Goal: Complete application form

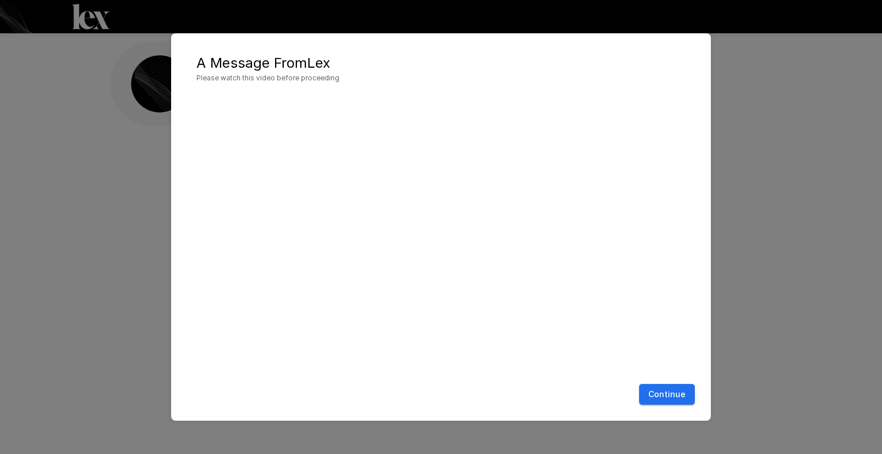
click at [660, 393] on button "Continue" at bounding box center [667, 394] width 56 height 21
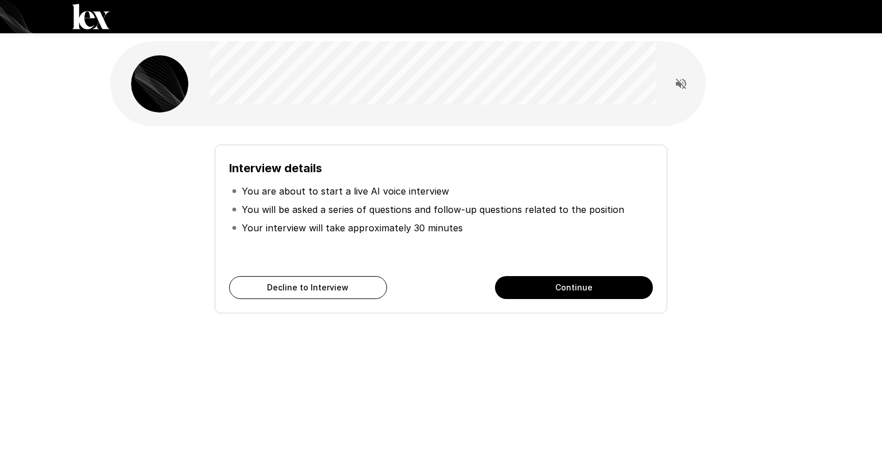
click at [564, 282] on button "Continue" at bounding box center [574, 287] width 158 height 23
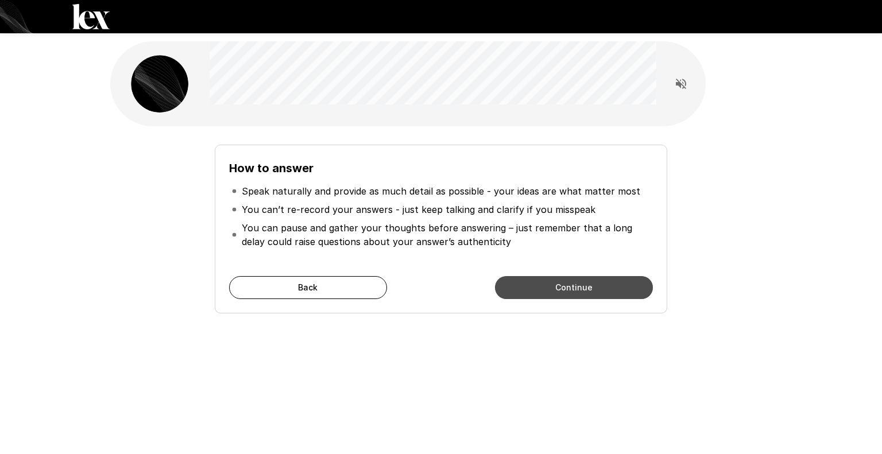
click at [567, 289] on button "Continue" at bounding box center [574, 287] width 158 height 23
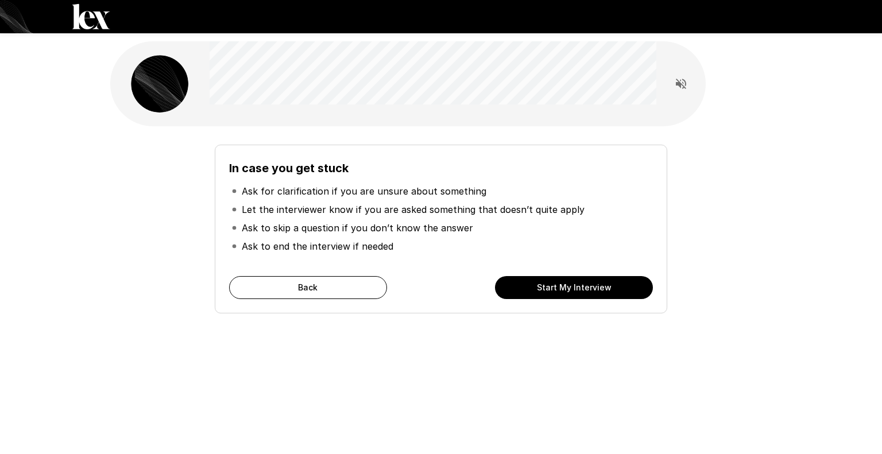
click at [568, 293] on button "Start My Interview" at bounding box center [574, 287] width 158 height 23
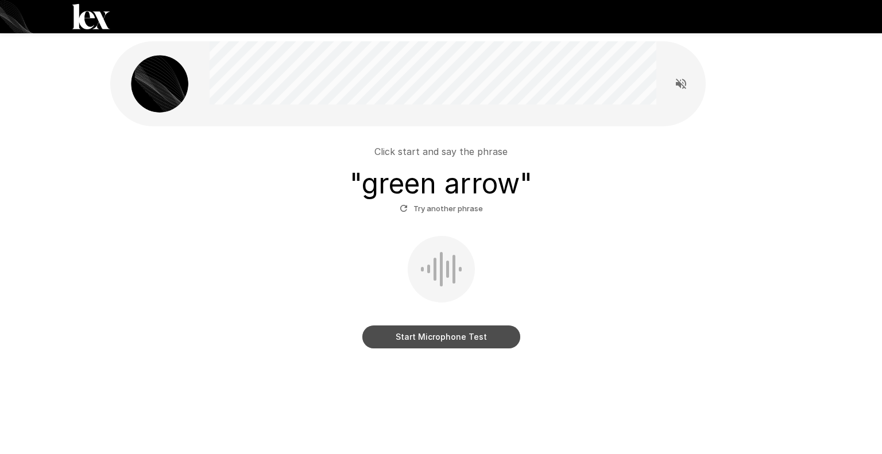
click at [440, 338] on button "Start Microphone Test" at bounding box center [441, 336] width 158 height 23
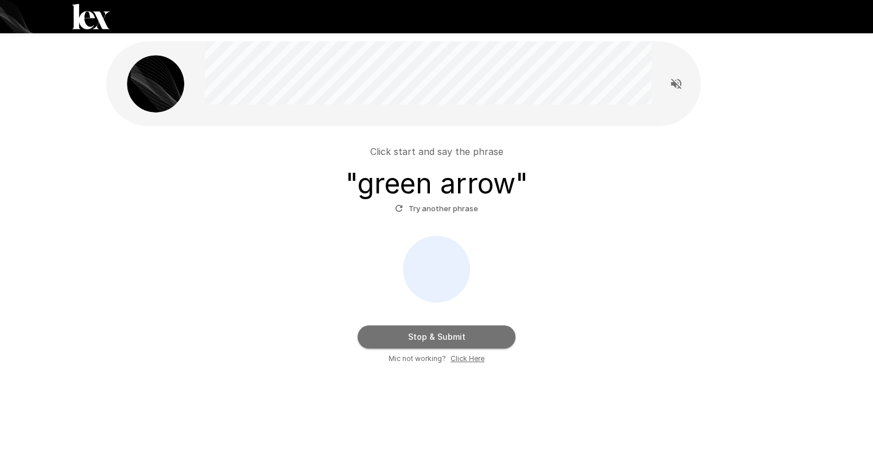
click at [440, 338] on button "Stop & Submit" at bounding box center [437, 336] width 158 height 23
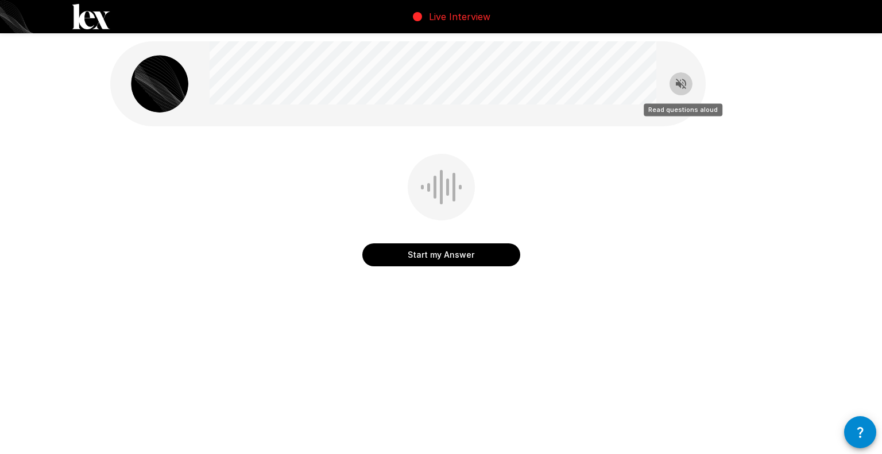
click at [680, 90] on icon "Read questions aloud" at bounding box center [681, 84] width 14 height 14
click at [458, 254] on button "Start my Answer" at bounding box center [441, 254] width 158 height 23
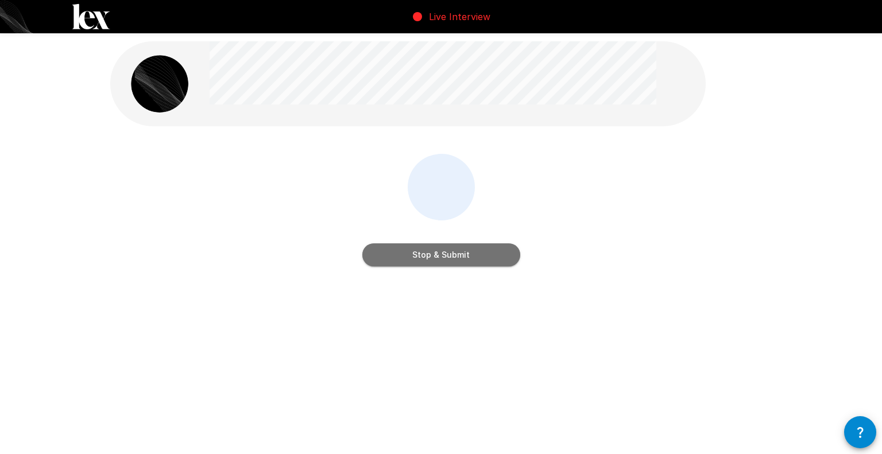
click at [459, 254] on button "Stop & Submit" at bounding box center [441, 254] width 158 height 23
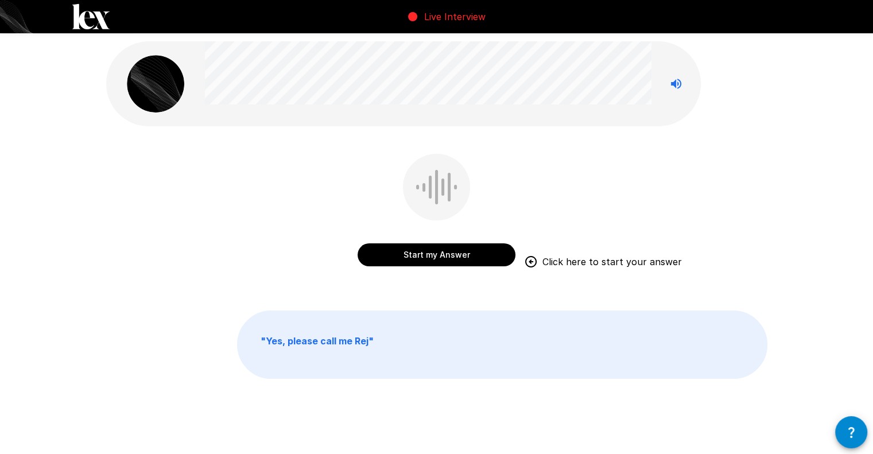
click at [799, 203] on div "Start my Answer Click here to start your answer " Yes, please call me Rej "" at bounding box center [436, 235] width 873 height 471
click at [435, 249] on button "Start my Answer" at bounding box center [437, 254] width 158 height 23
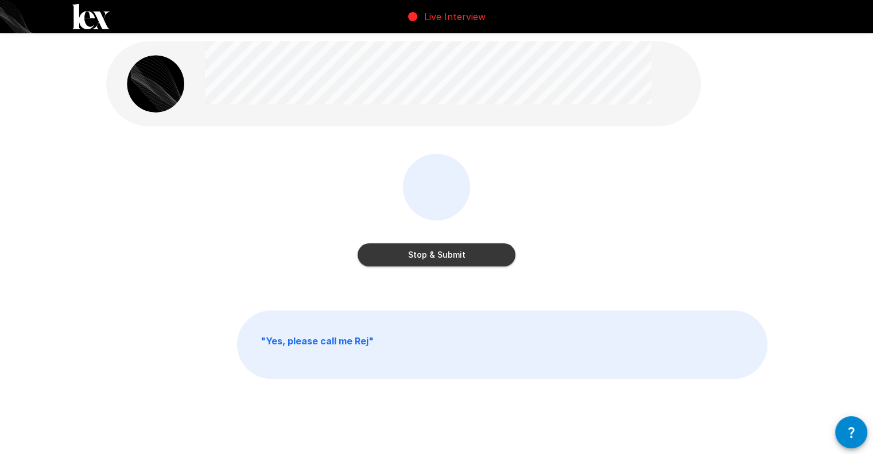
click at [431, 252] on button "Stop & Submit" at bounding box center [437, 254] width 158 height 23
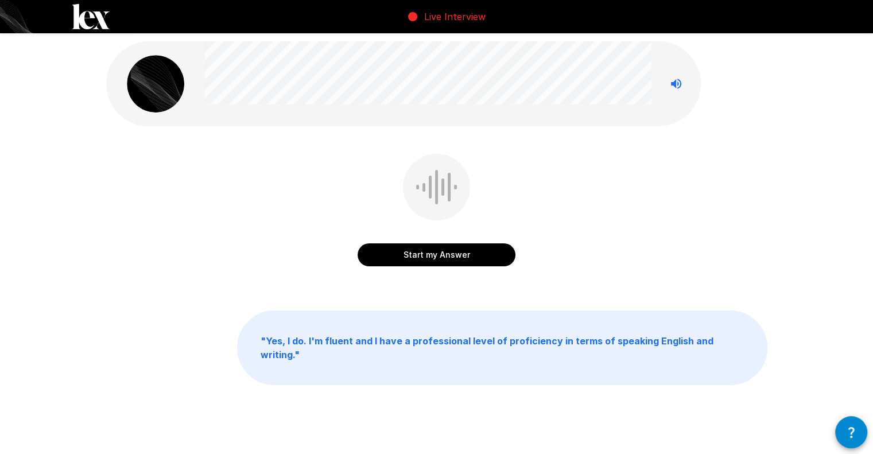
click at [443, 251] on button "Start my Answer" at bounding box center [437, 254] width 158 height 23
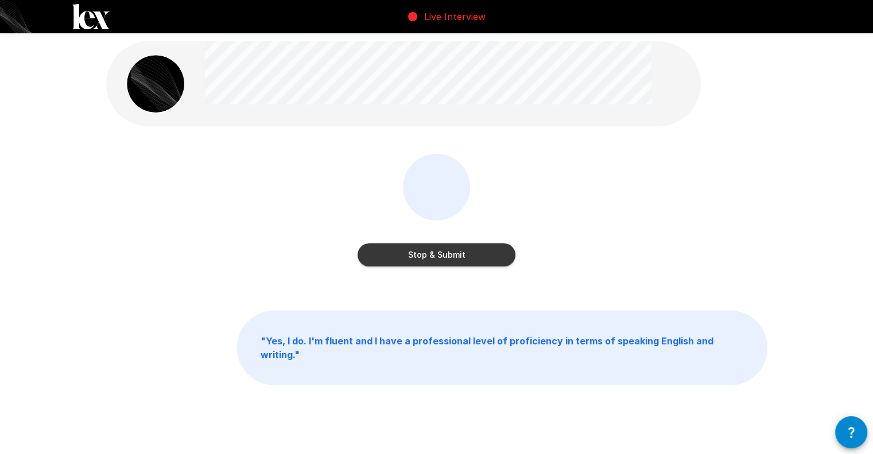
click at [443, 251] on button "Stop & Submit" at bounding box center [437, 254] width 158 height 23
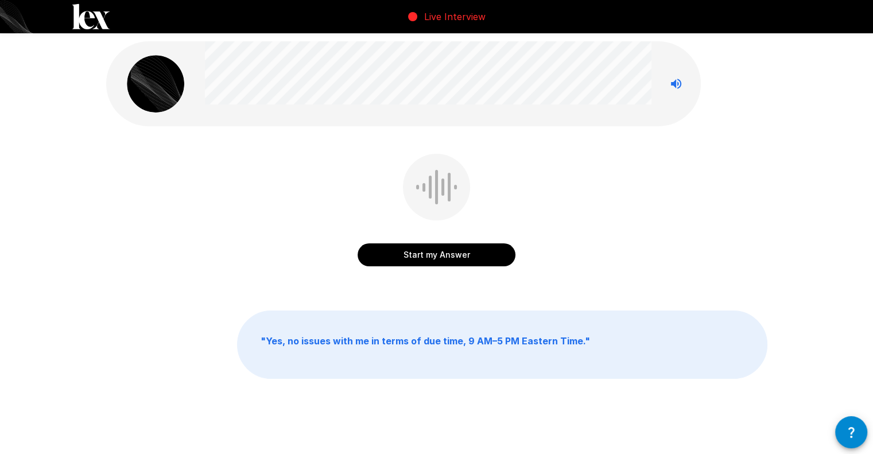
click at [486, 257] on button "Start my Answer" at bounding box center [437, 254] width 158 height 23
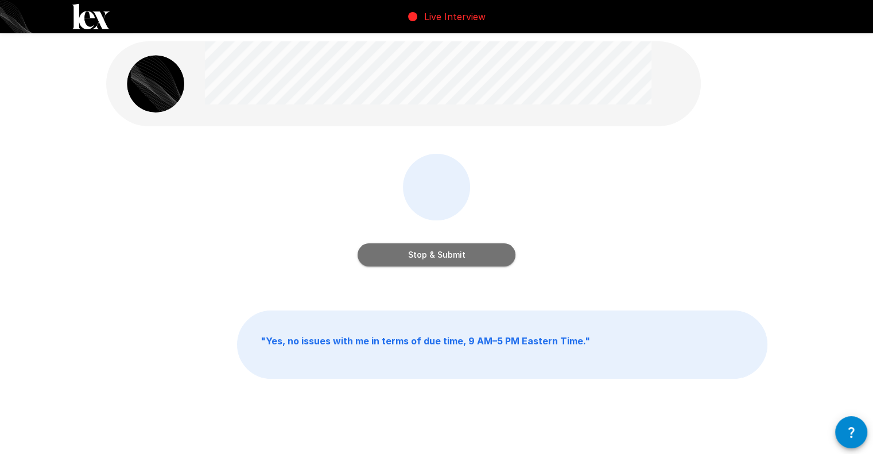
click at [486, 257] on button "Stop & Submit" at bounding box center [437, 254] width 158 height 23
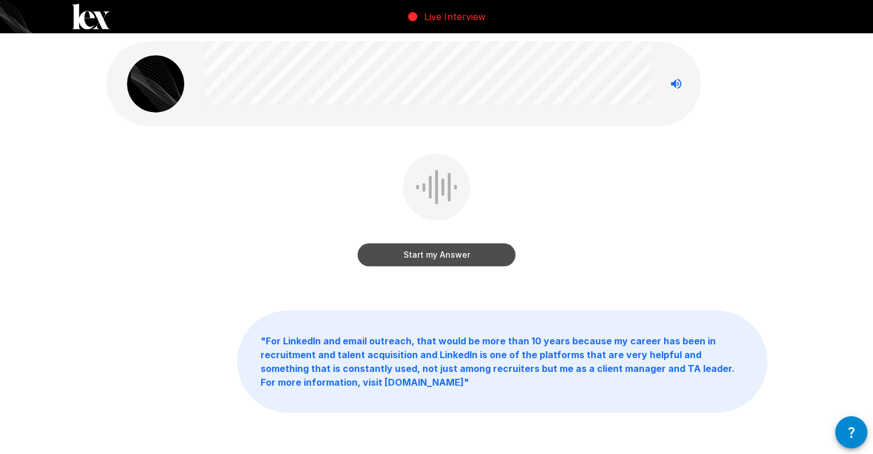
click at [457, 254] on button "Start my Answer" at bounding box center [437, 254] width 158 height 23
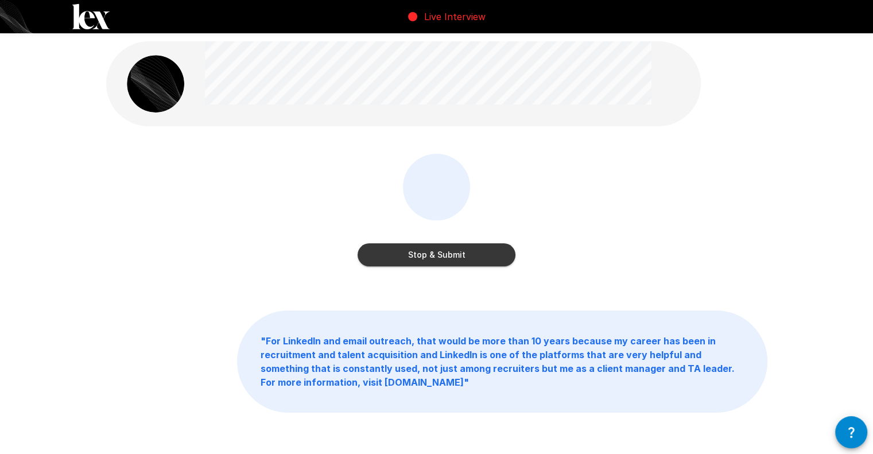
click at [457, 254] on button "Stop & Submit" at bounding box center [437, 254] width 158 height 23
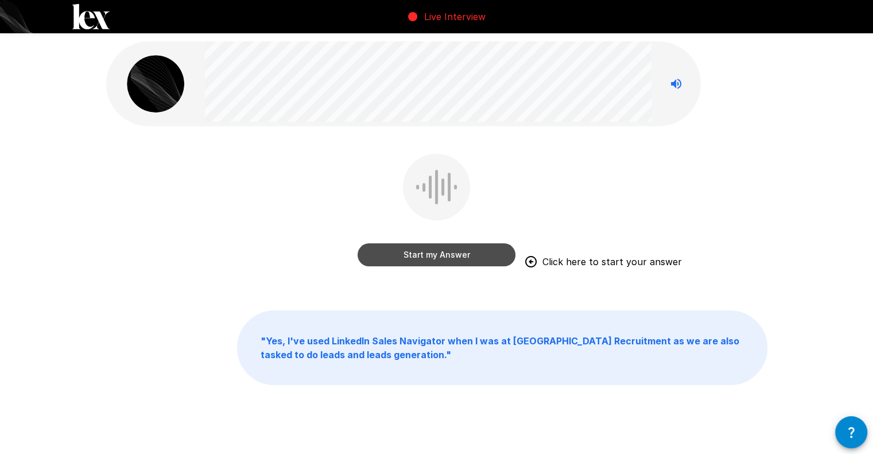
click at [457, 254] on button "Start my Answer" at bounding box center [437, 254] width 158 height 23
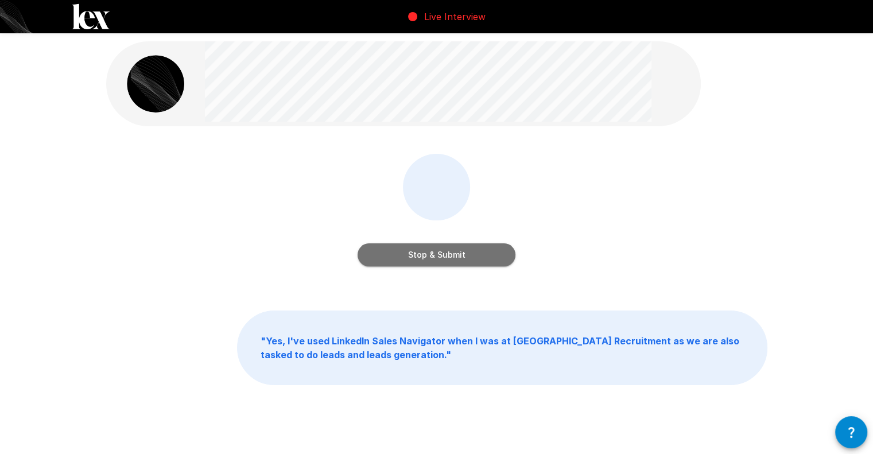
click at [457, 254] on button "Stop & Submit" at bounding box center [437, 254] width 158 height 23
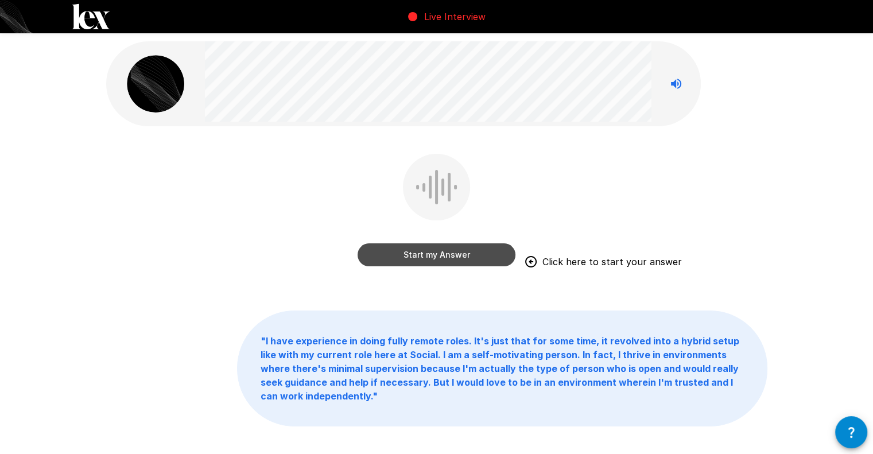
click at [474, 252] on button "Start my Answer" at bounding box center [437, 254] width 158 height 23
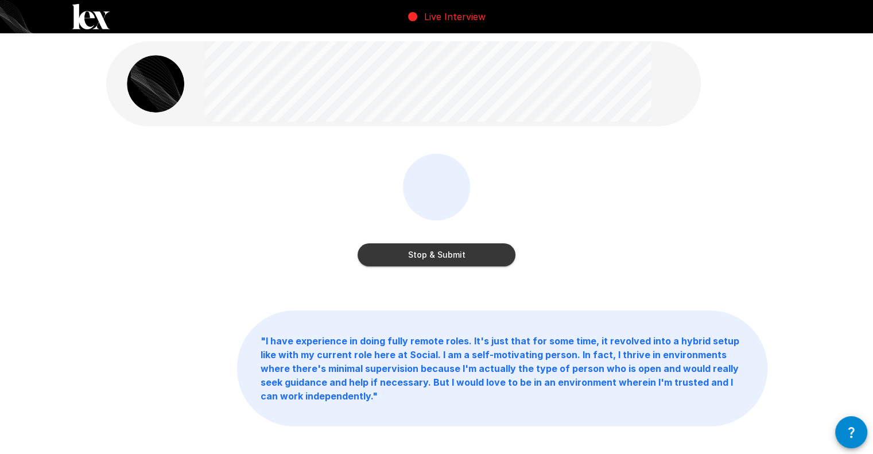
click at [429, 253] on button "Stop & Submit" at bounding box center [437, 254] width 158 height 23
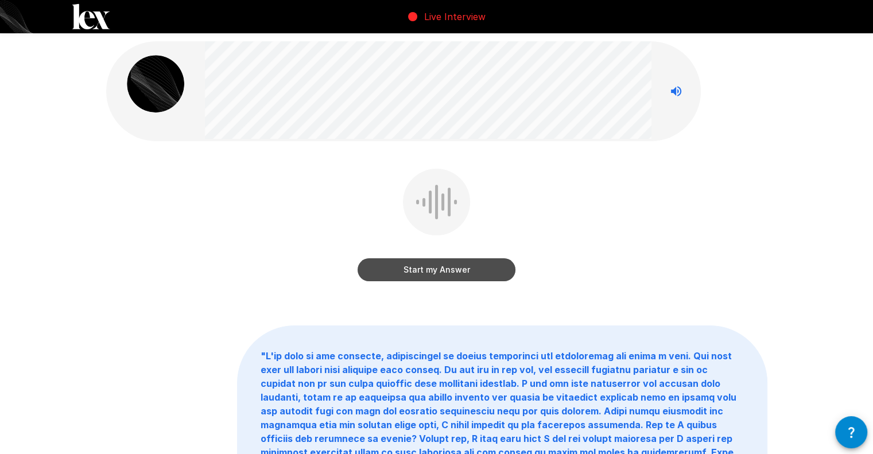
click at [482, 271] on button "Start my Answer" at bounding box center [437, 269] width 158 height 23
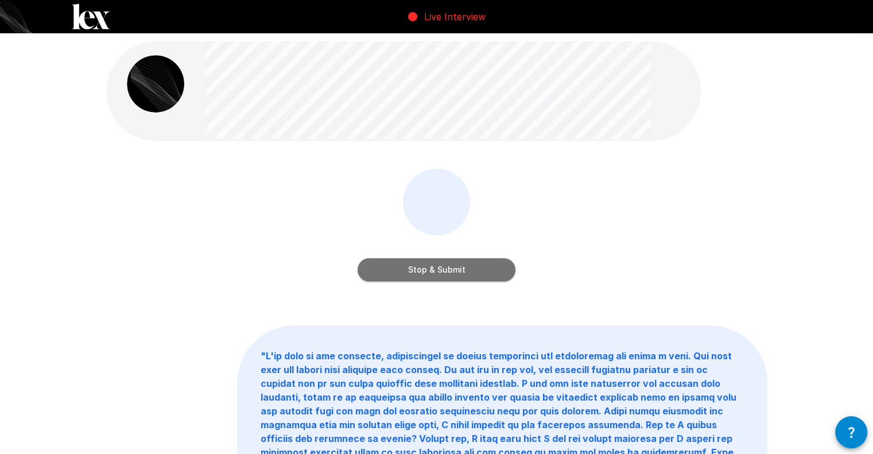
click at [482, 271] on button "Stop & Submit" at bounding box center [437, 269] width 158 height 23
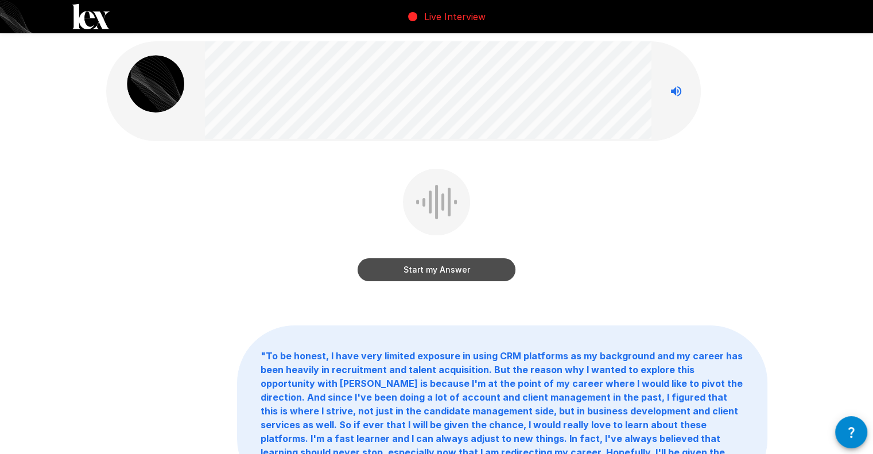
click at [461, 270] on button "Start my Answer" at bounding box center [437, 269] width 158 height 23
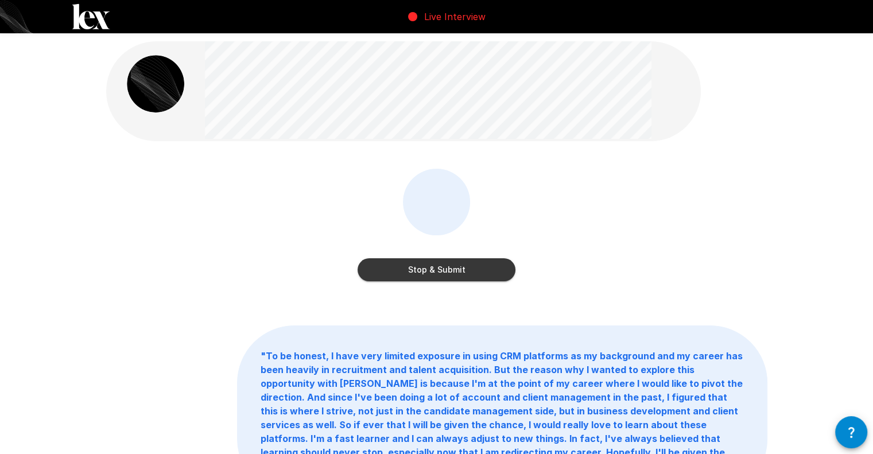
click at [461, 270] on button "Stop & Submit" at bounding box center [437, 269] width 158 height 23
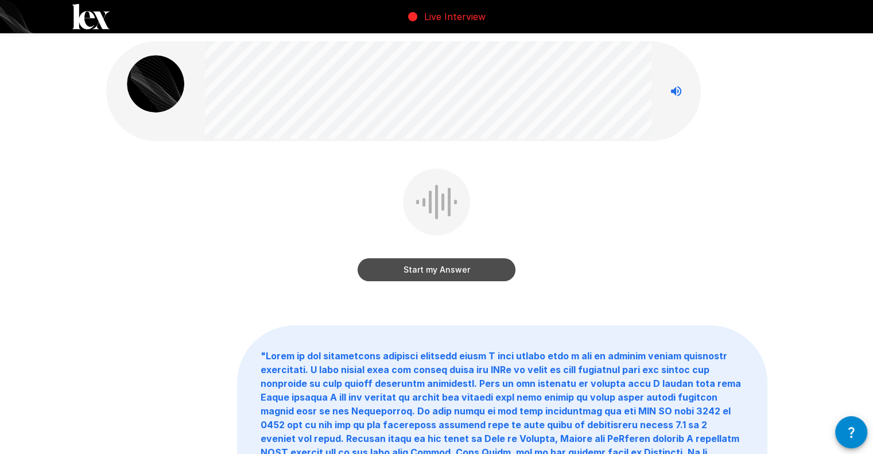
click at [443, 269] on button "Start my Answer" at bounding box center [437, 269] width 158 height 23
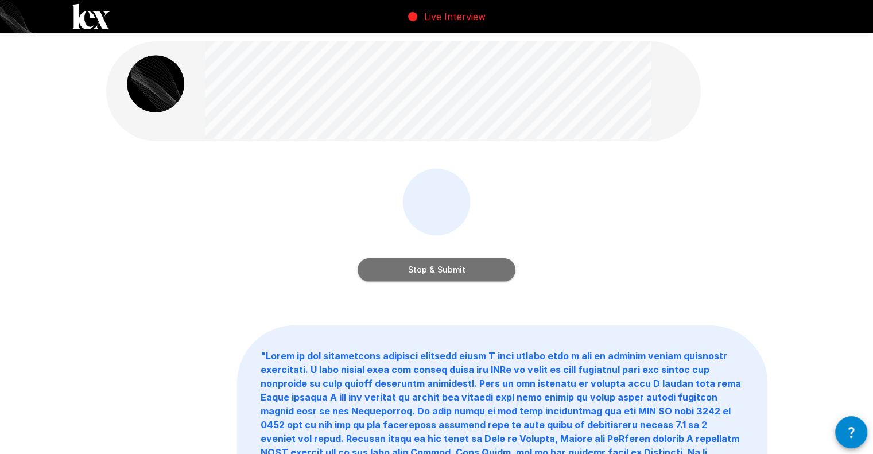
click at [437, 277] on button "Stop & Submit" at bounding box center [437, 269] width 158 height 23
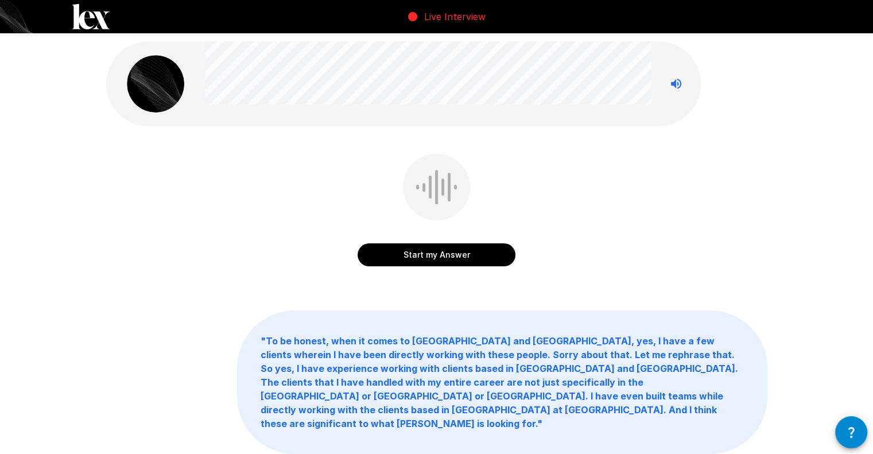
click at [445, 256] on button "Start my Answer" at bounding box center [437, 254] width 158 height 23
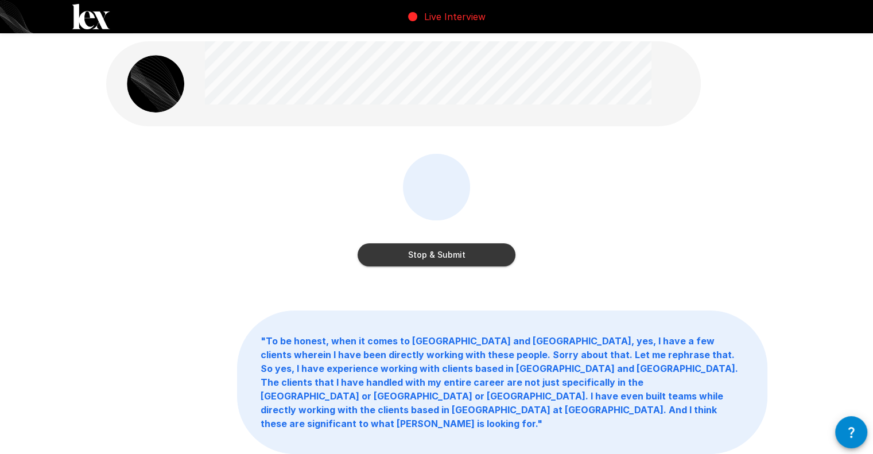
click at [443, 256] on button "Stop & Submit" at bounding box center [437, 254] width 158 height 23
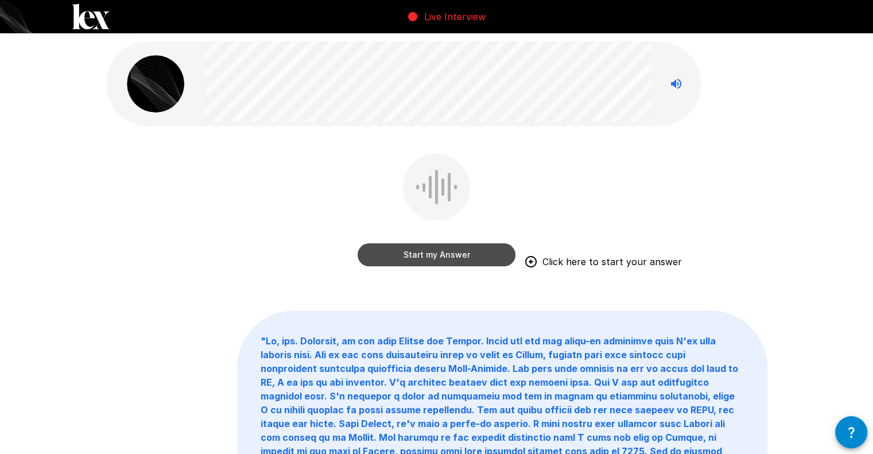
click at [448, 252] on button "Start my Answer" at bounding box center [437, 254] width 158 height 23
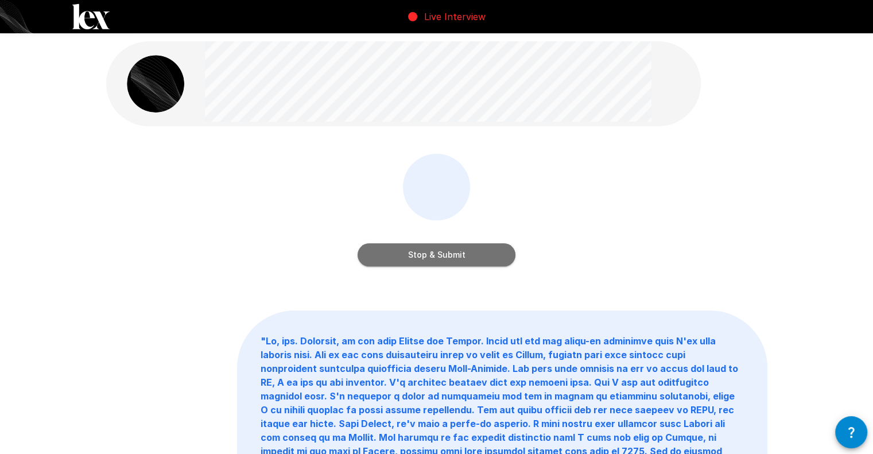
click at [442, 251] on button "Stop & Submit" at bounding box center [437, 254] width 158 height 23
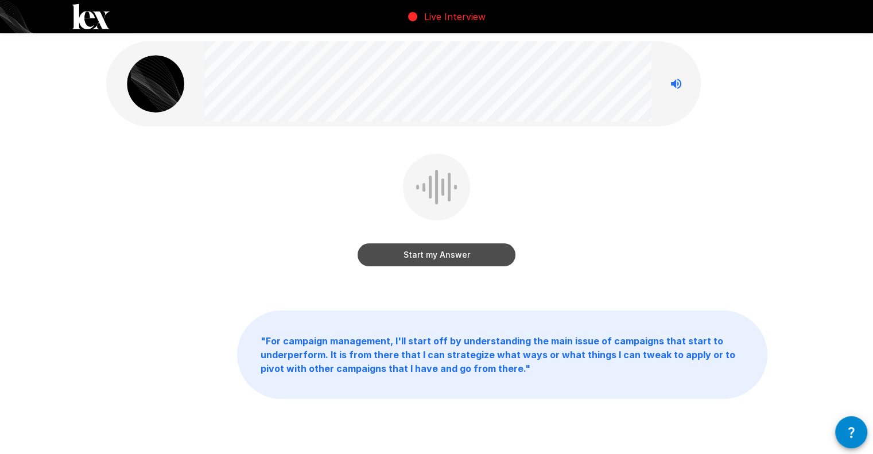
click at [470, 252] on button "Start my Answer" at bounding box center [437, 254] width 158 height 23
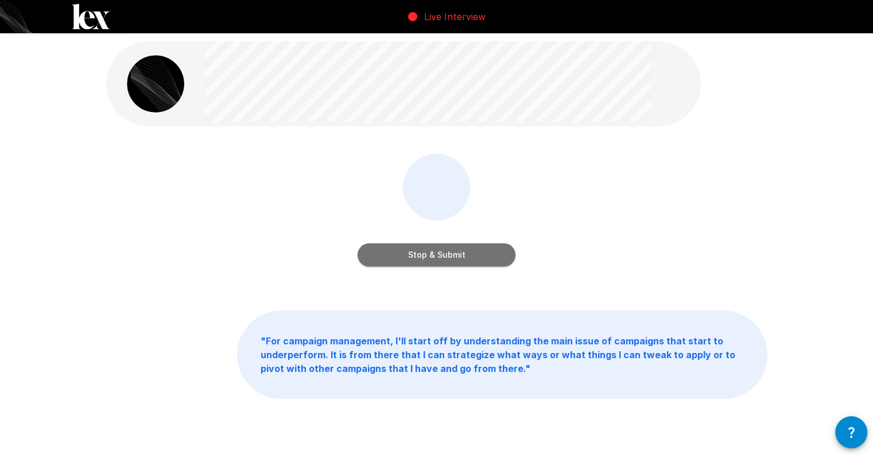
click at [476, 250] on button "Stop & Submit" at bounding box center [437, 254] width 158 height 23
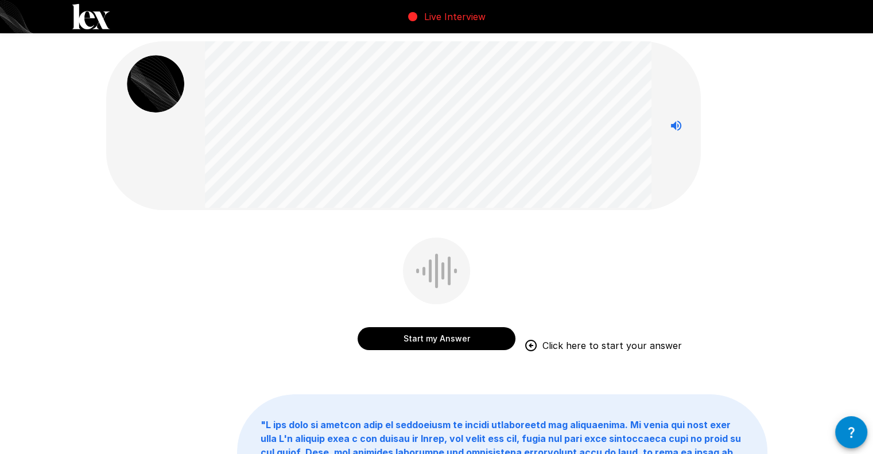
click at [471, 338] on button "Start my Answer" at bounding box center [437, 338] width 158 height 23
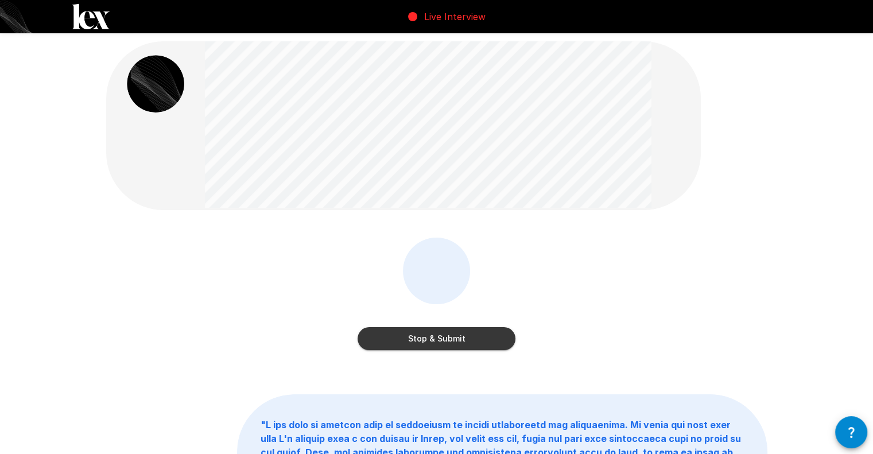
click at [473, 339] on button "Stop & Submit" at bounding box center [437, 338] width 158 height 23
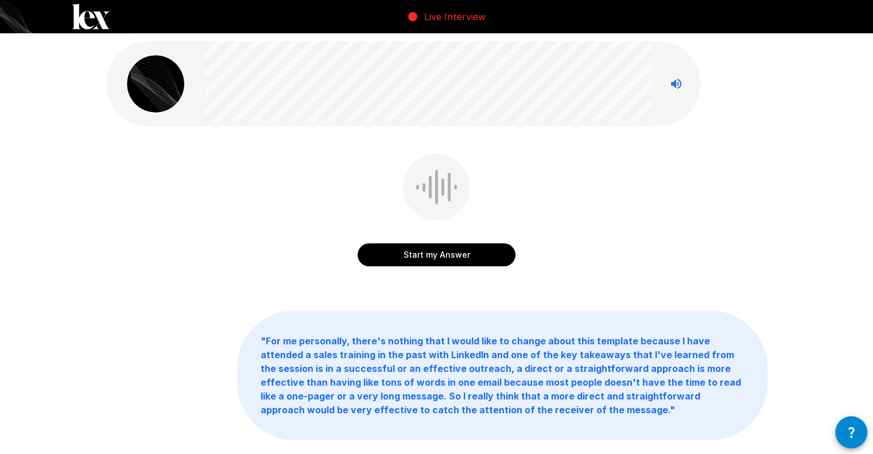
click at [455, 250] on button "Start my Answer" at bounding box center [437, 254] width 158 height 23
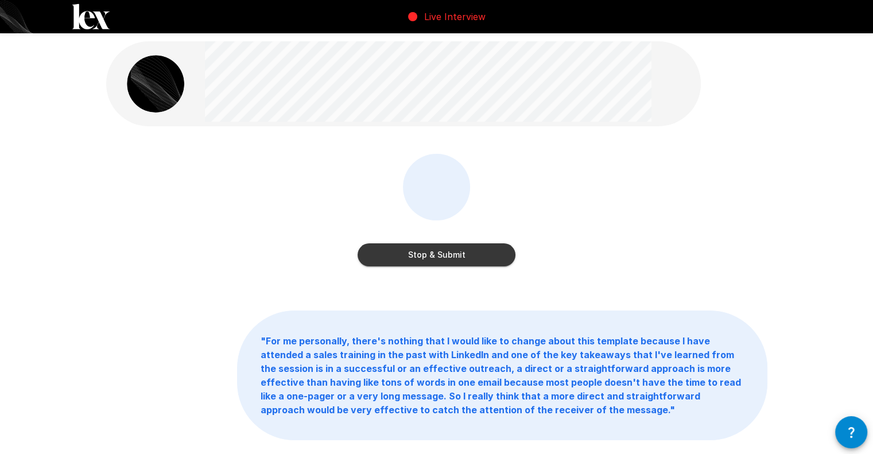
click at [454, 253] on button "Stop & Submit" at bounding box center [437, 254] width 158 height 23
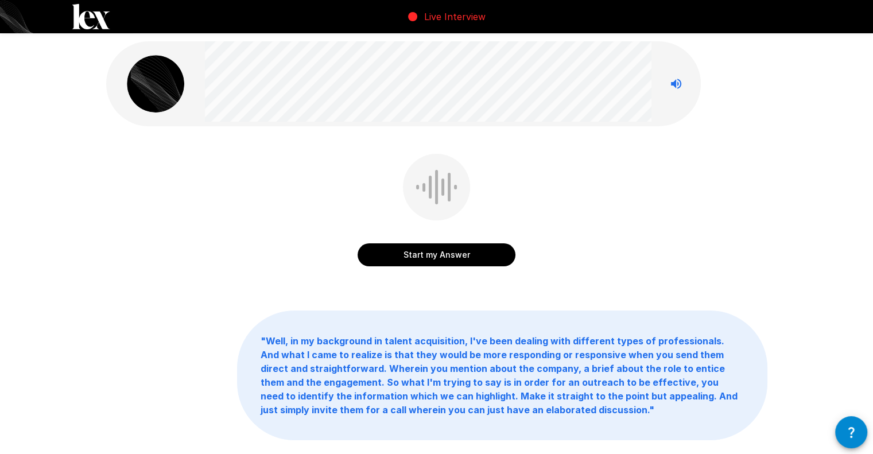
click at [482, 255] on button "Start my Answer" at bounding box center [437, 254] width 158 height 23
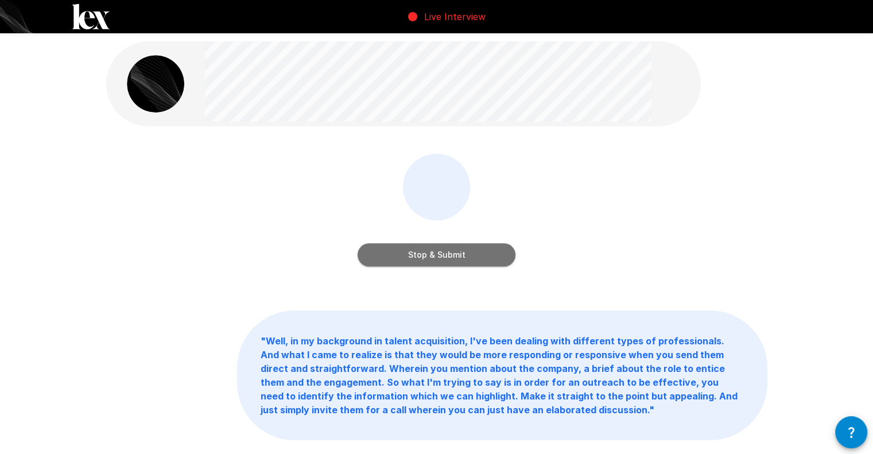
click at [462, 258] on button "Stop & Submit" at bounding box center [437, 254] width 158 height 23
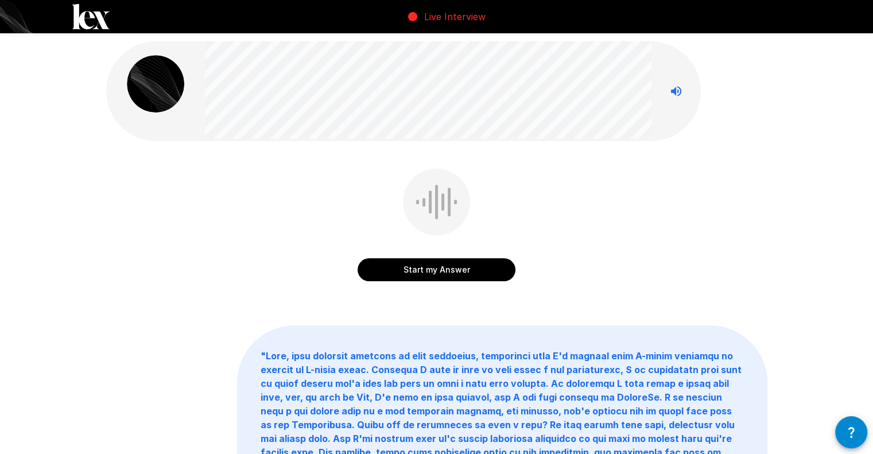
click at [852, 432] on icon "button" at bounding box center [851, 432] width 6 height 11
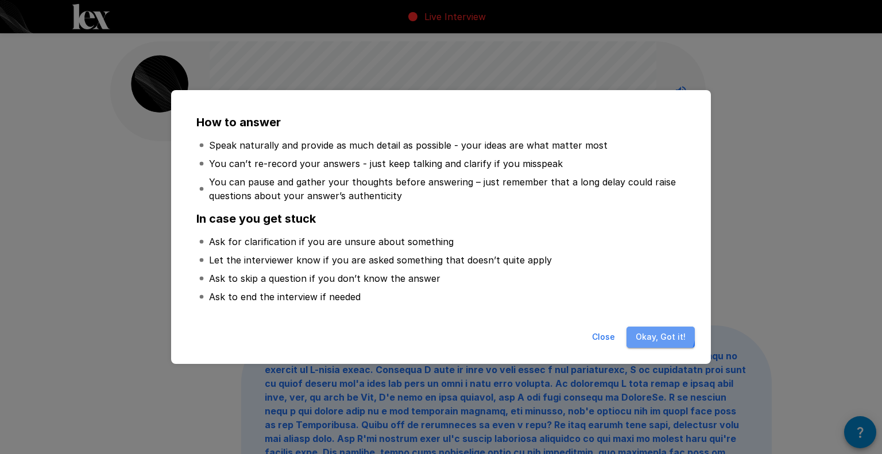
click at [656, 332] on button "Okay, Got it!" at bounding box center [660, 337] width 68 height 21
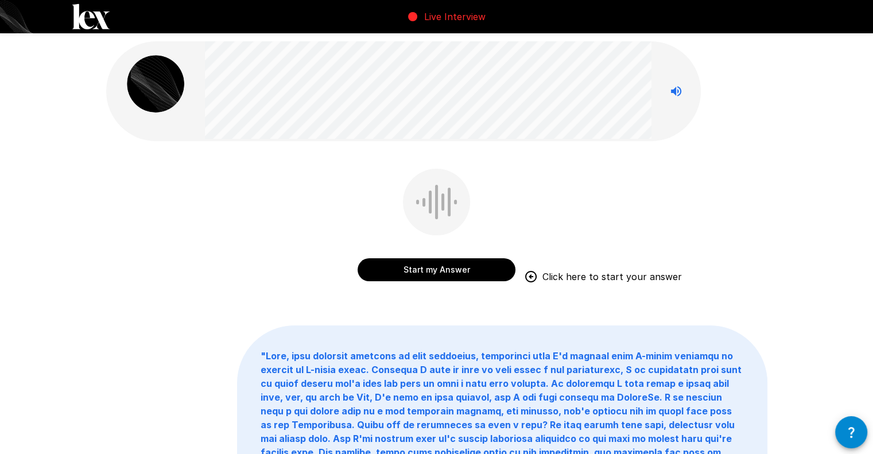
click at [417, 272] on button "Start my Answer" at bounding box center [437, 269] width 158 height 23
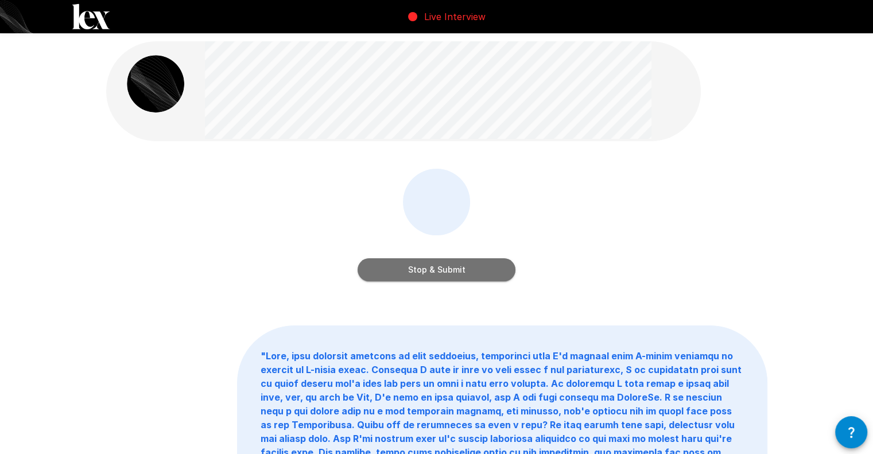
click at [418, 271] on button "Stop & Submit" at bounding box center [437, 269] width 158 height 23
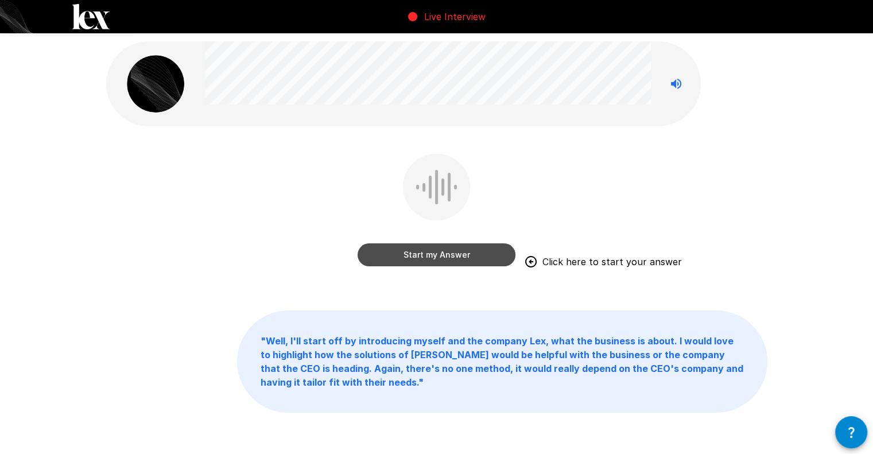
click at [418, 254] on button "Start my Answer" at bounding box center [437, 254] width 158 height 23
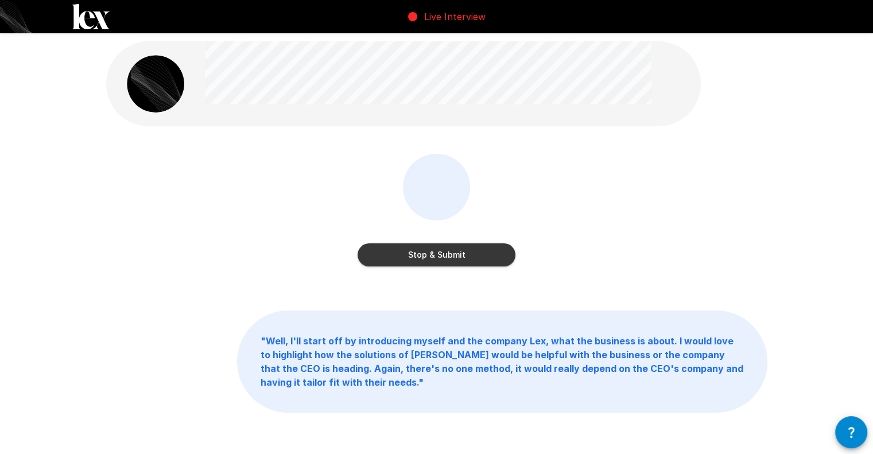
click at [420, 253] on button "Stop & Submit" at bounding box center [437, 254] width 158 height 23
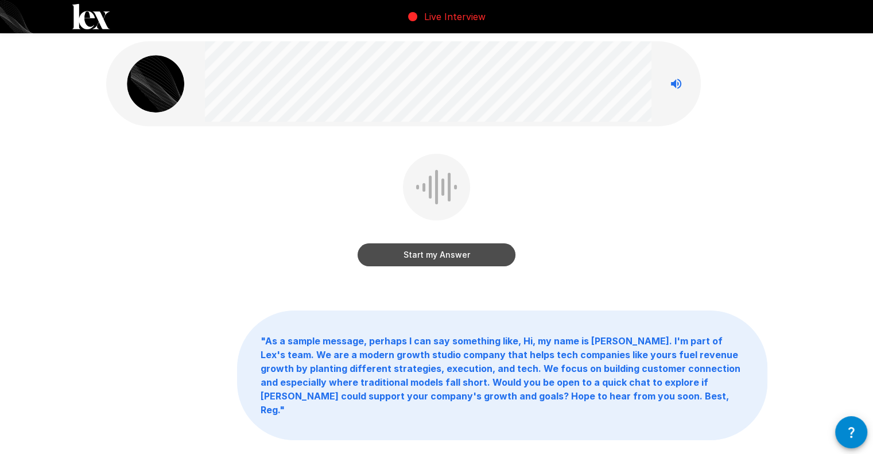
click at [452, 255] on button "Start my Answer" at bounding box center [437, 254] width 158 height 23
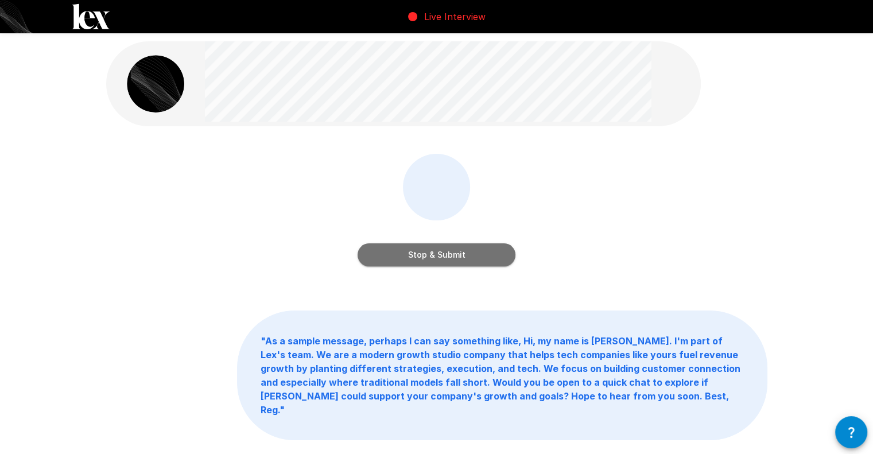
click at [449, 255] on button "Stop & Submit" at bounding box center [437, 254] width 158 height 23
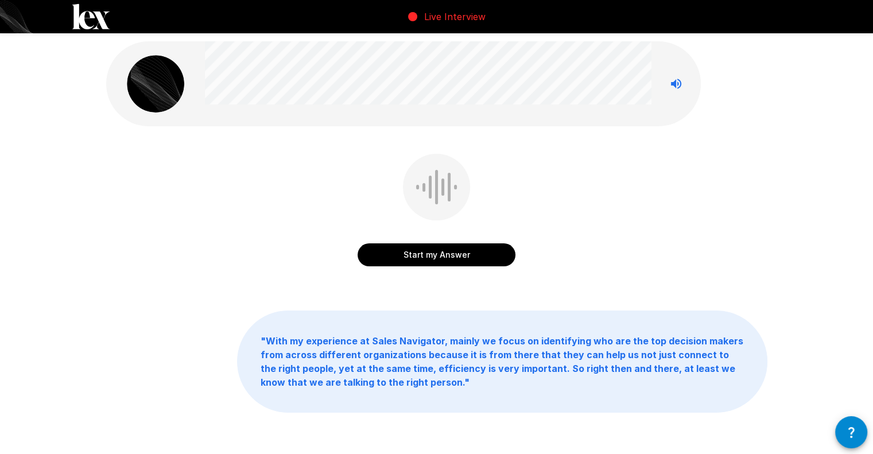
click at [449, 259] on button "Start my Answer" at bounding box center [437, 254] width 158 height 23
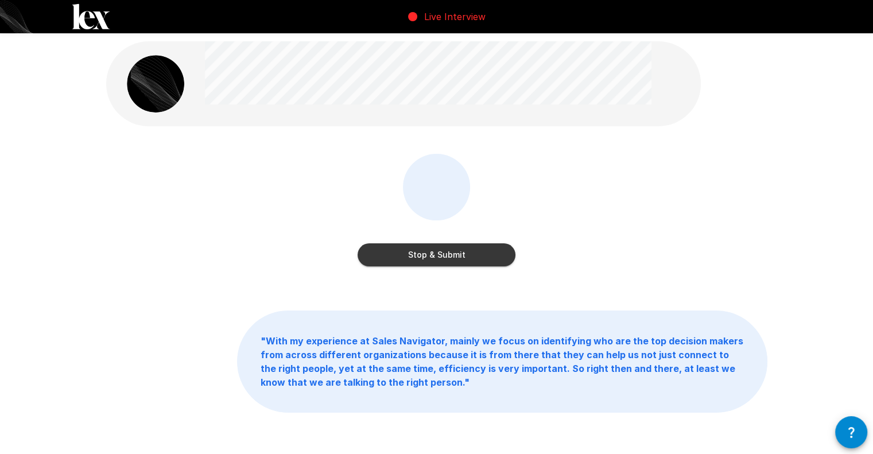
click at [450, 252] on button "Stop & Submit" at bounding box center [437, 254] width 158 height 23
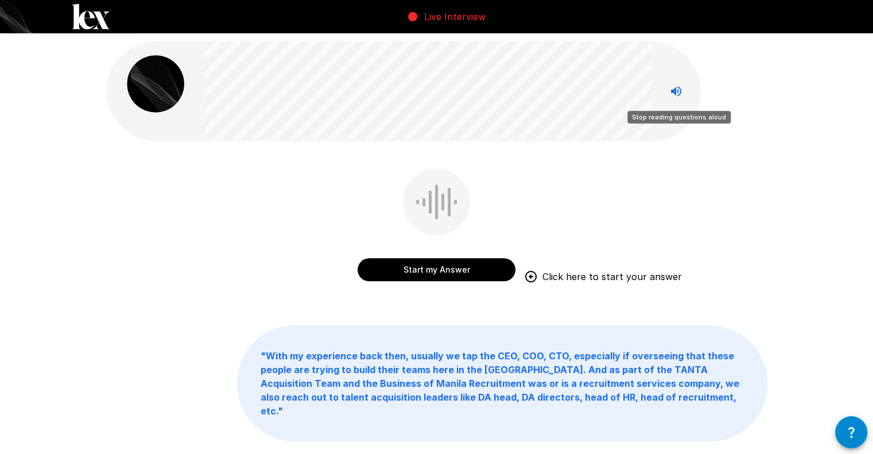
click at [673, 88] on icon "Stop reading questions aloud" at bounding box center [676, 91] width 14 height 14
click at [458, 270] on button "Start my Answer" at bounding box center [437, 269] width 158 height 23
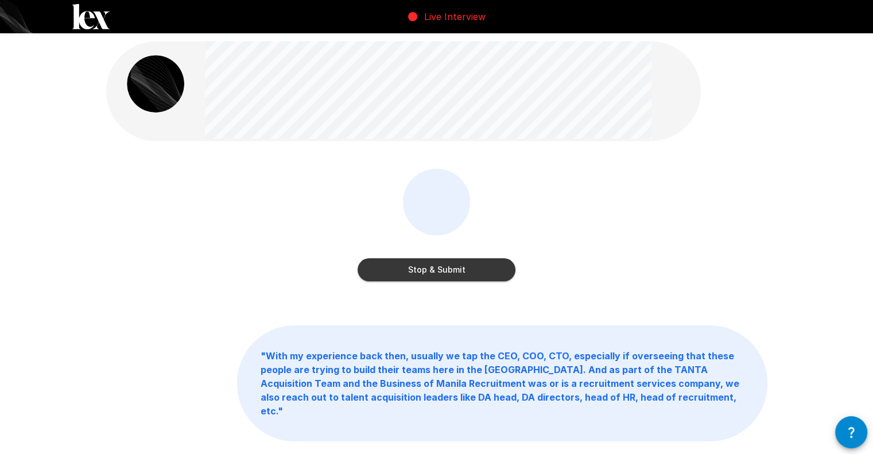
click at [458, 269] on button "Stop & Submit" at bounding box center [437, 269] width 158 height 23
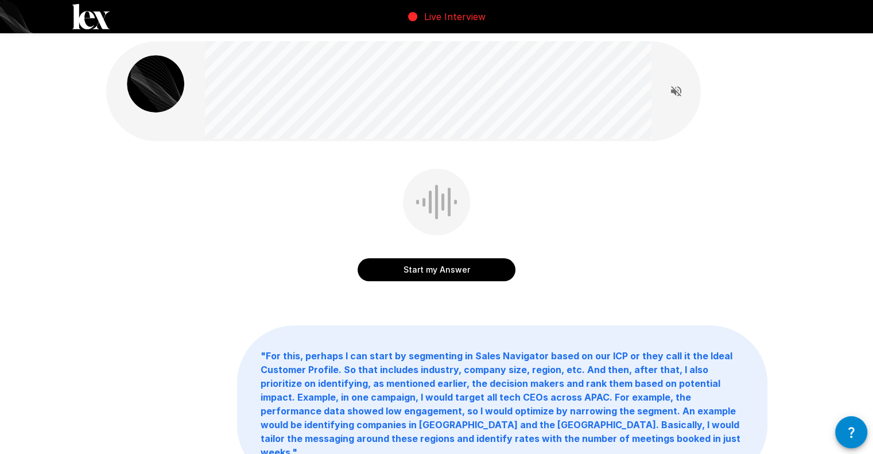
click at [759, 237] on div "Start my Answer" at bounding box center [436, 233] width 661 height 129
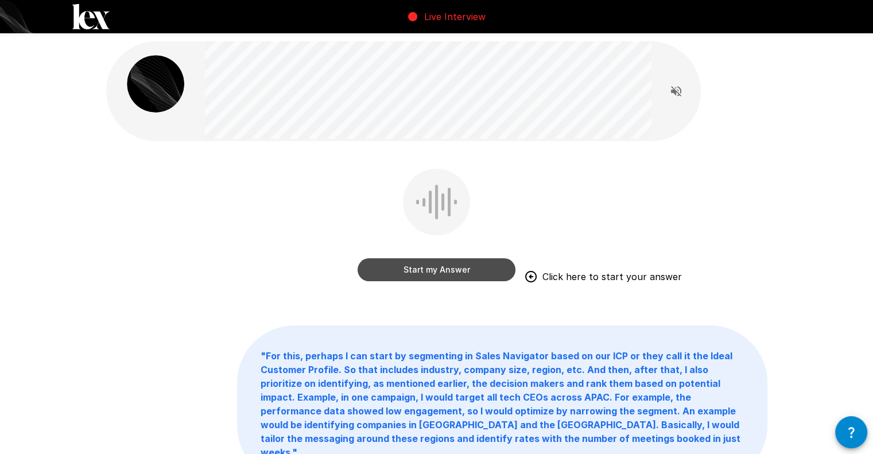
click at [444, 267] on button "Start my Answer" at bounding box center [437, 269] width 158 height 23
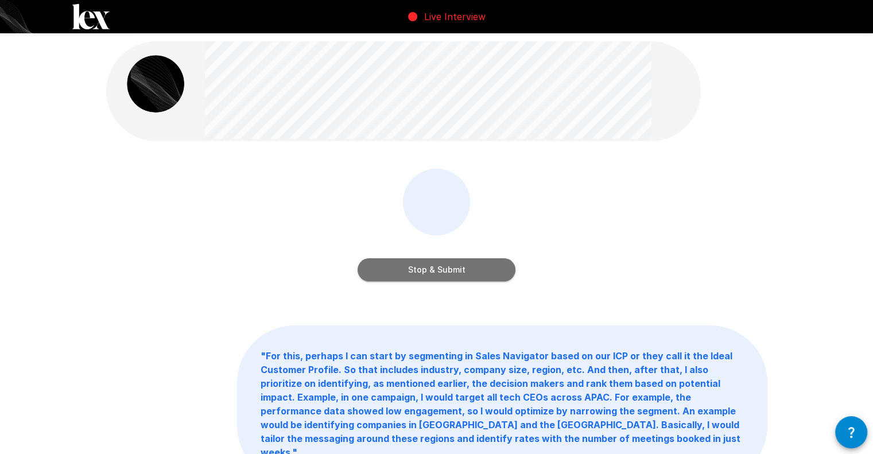
click at [448, 268] on button "Stop & Submit" at bounding box center [437, 269] width 158 height 23
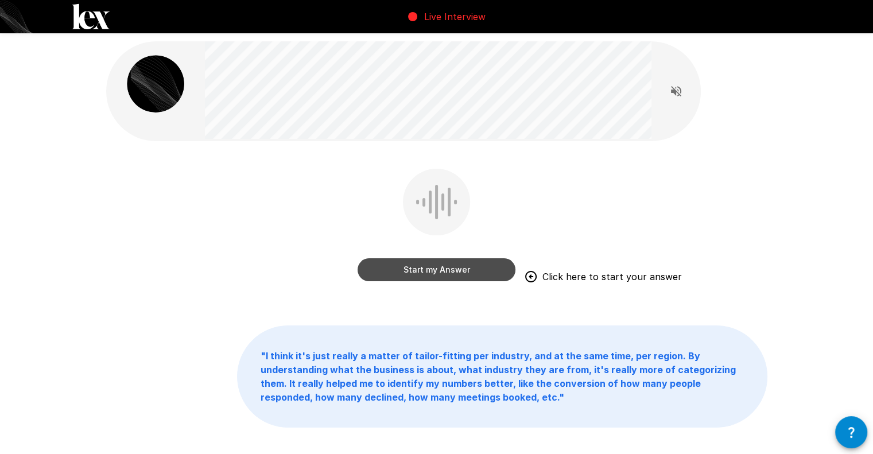
click at [409, 268] on button "Start my Answer" at bounding box center [437, 269] width 158 height 23
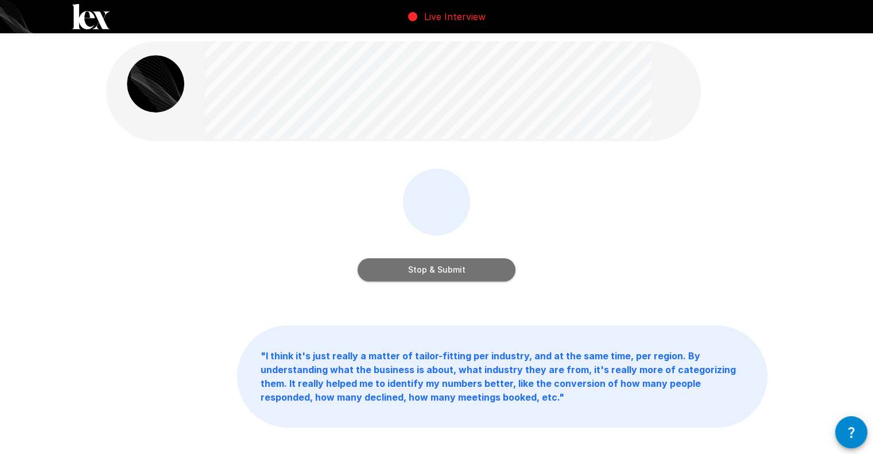
click at [411, 266] on button "Stop & Submit" at bounding box center [437, 269] width 158 height 23
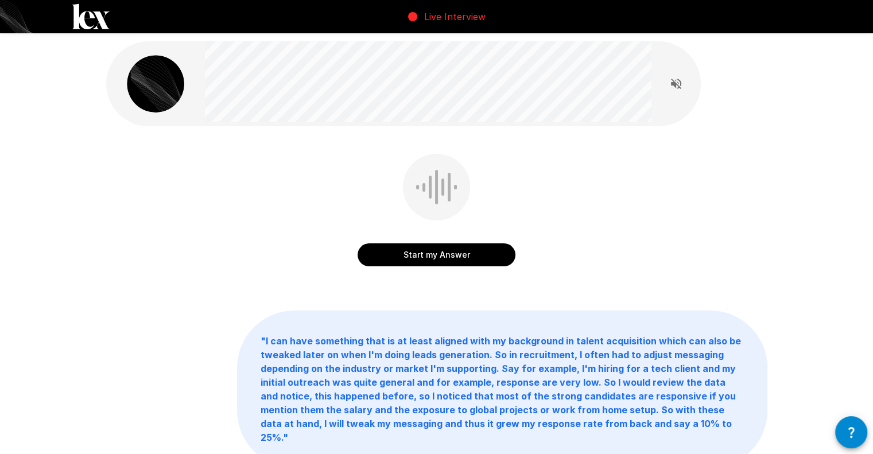
click at [449, 245] on button "Start my Answer" at bounding box center [437, 254] width 158 height 23
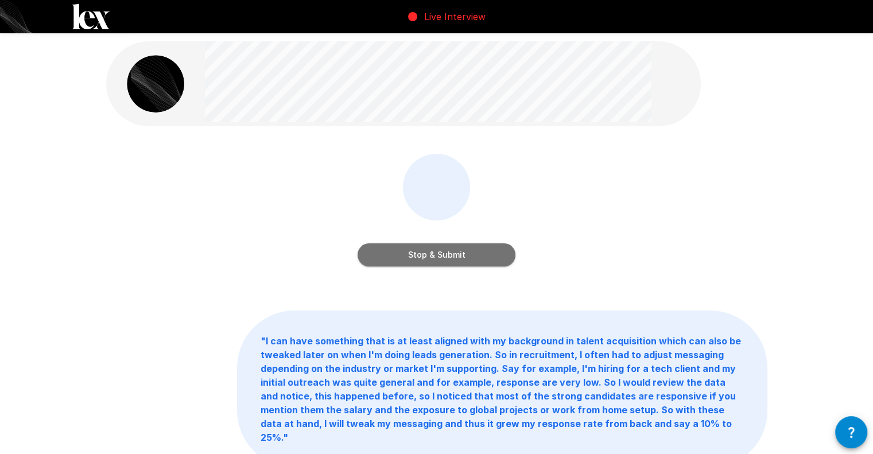
click at [456, 259] on button "Stop & Submit" at bounding box center [437, 254] width 158 height 23
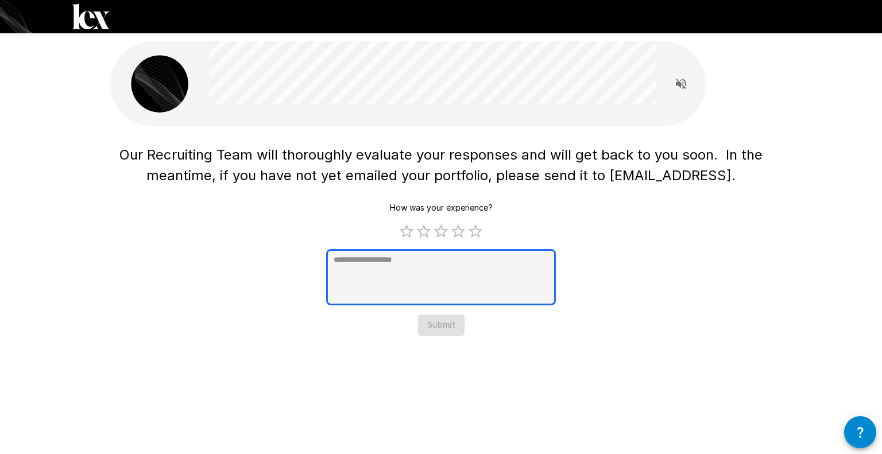
click at [503, 268] on textarea at bounding box center [441, 277] width 230 height 56
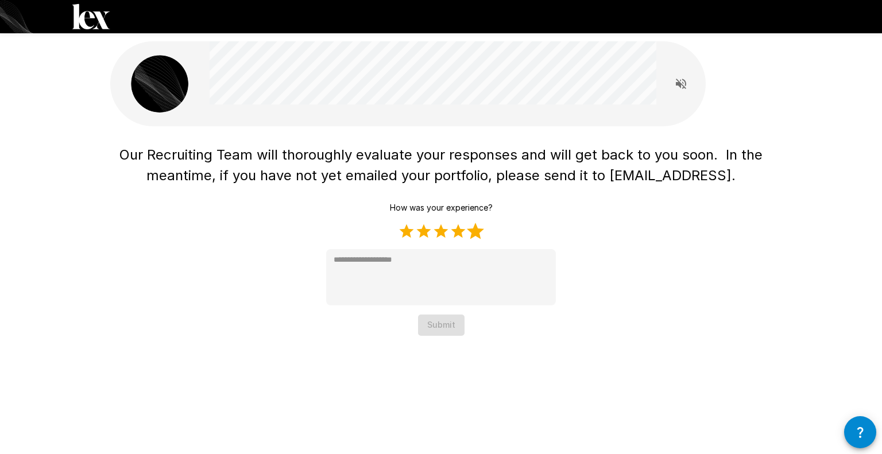
click at [471, 229] on label "5 Stars" at bounding box center [475, 231] width 17 height 17
type textarea "*"
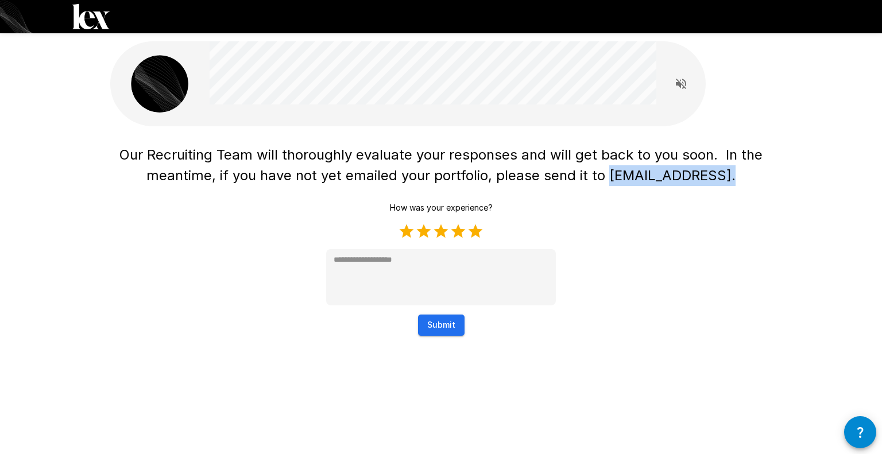
drag, startPoint x: 613, startPoint y: 178, endPoint x: 723, endPoint y: 175, distance: 110.3
click at [723, 175] on span "Our Recruiting Team will thoroughly evaluate your responses and will get back t…" at bounding box center [442, 164] width 647 height 37
click at [709, 177] on span "Our Recruiting Team will thoroughly evaluate your responses and will get back t…" at bounding box center [442, 164] width 647 height 37
click at [726, 174] on h1 "Our Recruiting Team will thoroughly evaluate your responses and will get back t…" at bounding box center [440, 165] width 661 height 41
drag, startPoint x: 718, startPoint y: 175, endPoint x: 622, endPoint y: 172, distance: 95.3
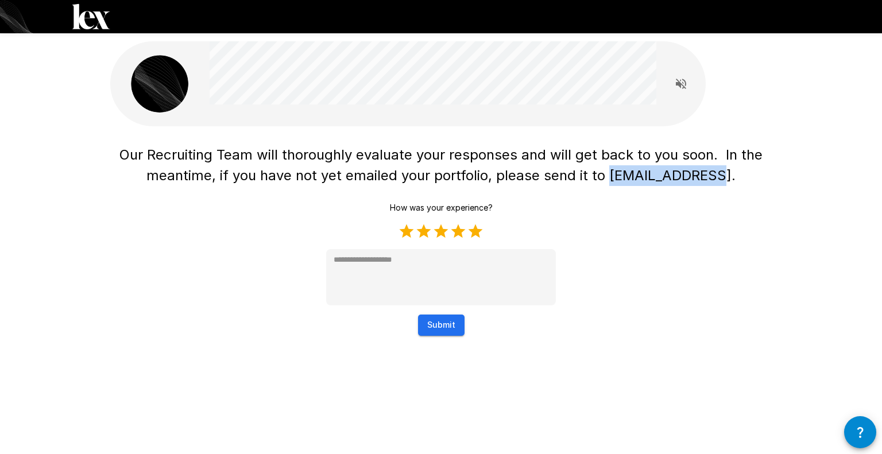
click at [613, 181] on span "Our Recruiting Team will thoroughly evaluate your responses and will get back t…" at bounding box center [442, 164] width 647 height 37
copy span "[EMAIL_ADDRESS]"
click at [430, 321] on button "Submit" at bounding box center [441, 325] width 46 height 21
